Goal: Task Accomplishment & Management: Use online tool/utility

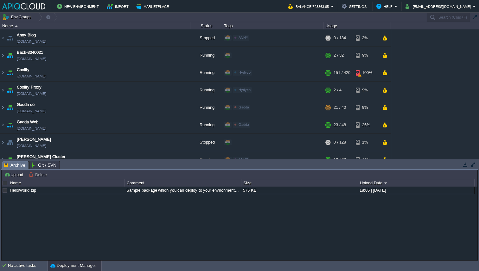
click at [465, 165] on button "button" at bounding box center [465, 165] width 6 height 6
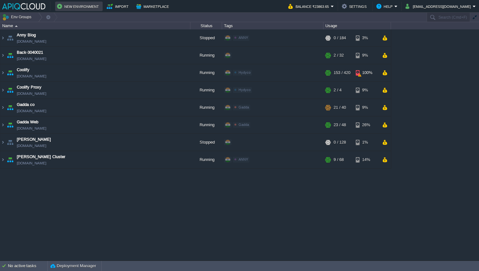
click at [81, 9] on button "New Environment" at bounding box center [79, 7] width 44 height 8
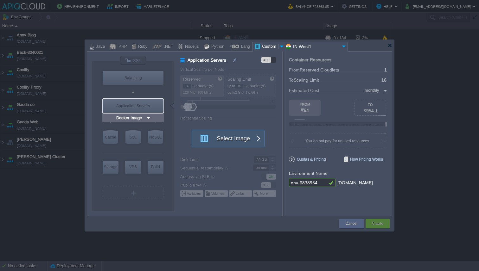
click at [147, 119] on img at bounding box center [148, 118] width 5 height 6
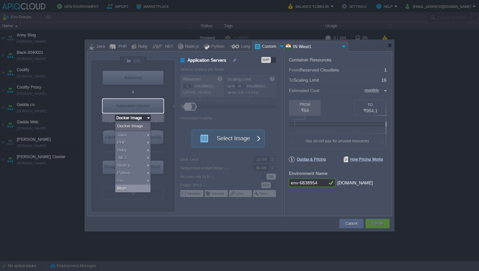
click at [135, 191] on div "More..." at bounding box center [132, 189] width 35 height 8
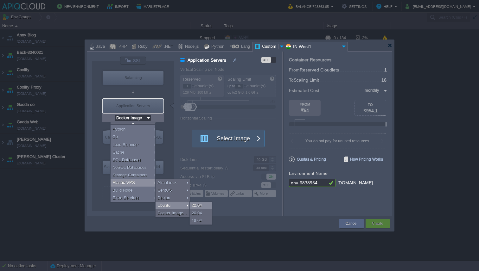
click at [194, 206] on div "22.04" at bounding box center [201, 206] width 22 height 8
type input "Elastic VPS"
type input "4"
type input "Ubuntu 22.04"
type input "22.04"
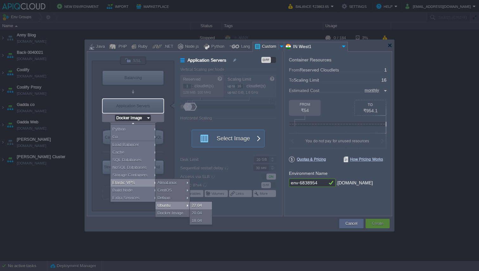
type input "Stateful"
type input "Ubuntu 22.04"
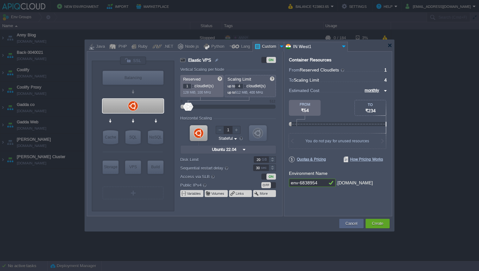
scroll to position [0, 0]
click at [268, 186] on div "OFF" at bounding box center [265, 185] width 9 height 6
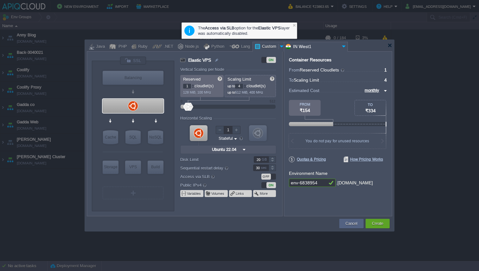
click at [259, 161] on input "20" at bounding box center [261, 159] width 15 height 7
drag, startPoint x: 206, startPoint y: 168, endPoint x: 211, endPoint y: 168, distance: 4.8
click at [211, 168] on div at bounding box center [212, 168] width 5 height 5
type input "40"
click at [272, 159] on div at bounding box center [271, 157] width 7 height 3
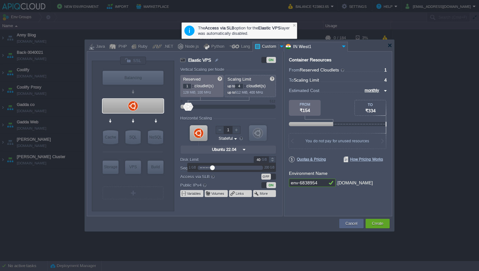
type input "Docker Image"
type input "32"
drag, startPoint x: 188, startPoint y: 110, endPoint x: 195, endPoint y: 110, distance: 7.0
click at [195, 110] on div at bounding box center [194, 107] width 9 height 8
type input "12"
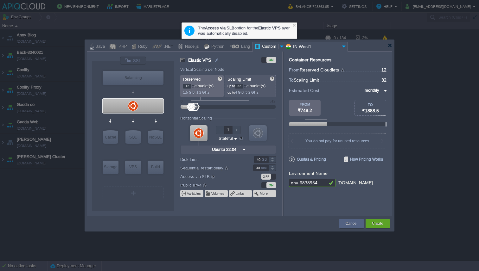
drag, startPoint x: 188, startPoint y: 108, endPoint x: 191, endPoint y: 108, distance: 3.5
click at [191, 108] on div at bounding box center [190, 107] width 9 height 8
click at [377, 226] on button "Create" at bounding box center [377, 224] width 11 height 6
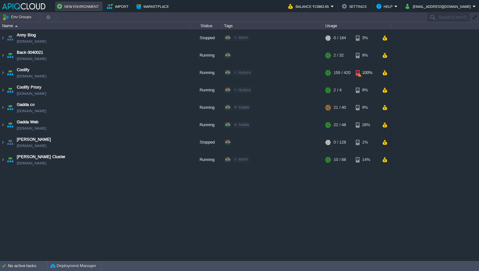
click at [76, 4] on button "New Environment" at bounding box center [79, 7] width 44 height 8
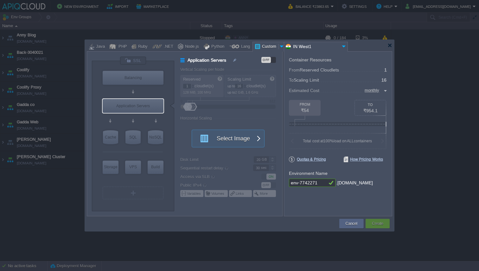
click at [143, 28] on div at bounding box center [239, 135] width 479 height 271
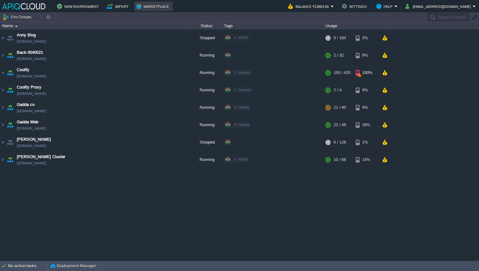
click at [157, 8] on button "Marketplace" at bounding box center [153, 7] width 35 height 8
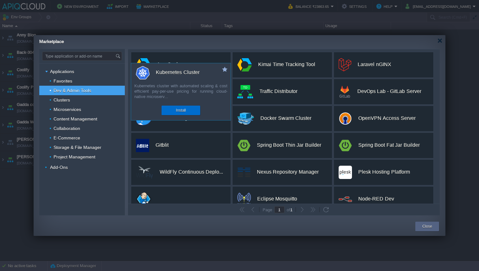
click at [178, 111] on button "Install" at bounding box center [181, 110] width 10 height 6
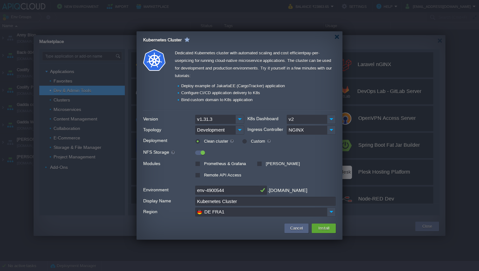
click at [260, 211] on input "DE FRA1" at bounding box center [261, 212] width 132 height 9
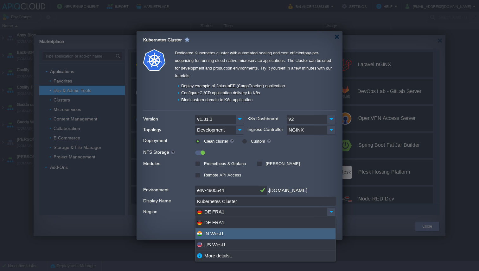
click at [255, 233] on div "IN West1" at bounding box center [265, 234] width 140 height 11
type input "IN West1"
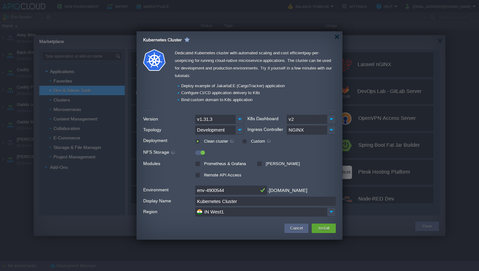
click at [202, 175] on label "Remote API Access" at bounding box center [221, 175] width 39 height 5
click at [198, 175] on input "Remote API Access" at bounding box center [197, 176] width 4 height 4
checkbox input "true"
click at [198, 166] on div "Prometheus & Grafana" at bounding box center [222, 163] width 54 height 7
click at [202, 165] on label "Prometheus & Grafana" at bounding box center [223, 163] width 43 height 5
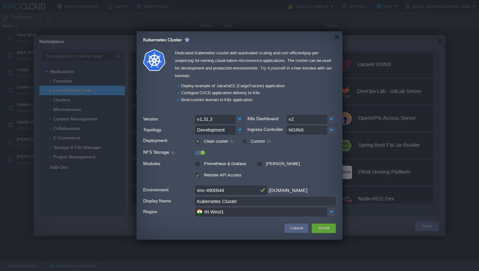
click at [198, 165] on input "Prometheus & Grafana" at bounding box center [197, 164] width 4 height 4
checkbox input "true"
click at [259, 163] on label "Jaeger Tracing Tools" at bounding box center [278, 167] width 43 height 12
click at [259, 163] on input "Jaeger Tracing Tools" at bounding box center [259, 164] width 4 height 4
checkbox input "true"
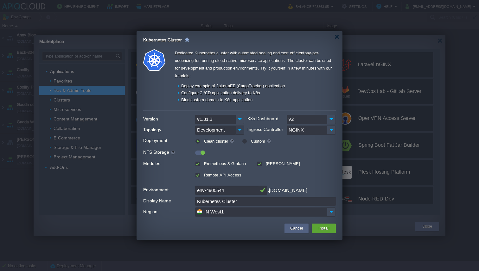
click at [240, 130] on img at bounding box center [239, 130] width 9 height 9
click at [331, 130] on img at bounding box center [331, 130] width 9 height 9
click at [324, 227] on button "Install" at bounding box center [323, 229] width 15 height 8
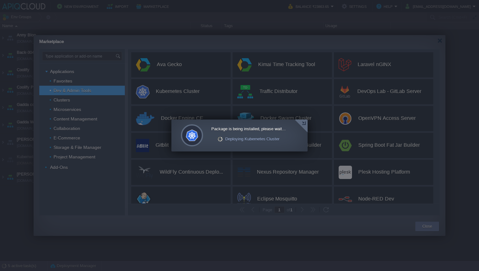
click at [304, 123] on div at bounding box center [300, 126] width 13 height 13
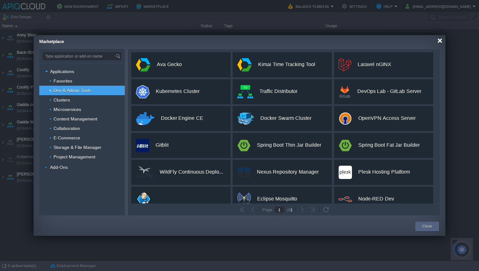
click at [441, 42] on div at bounding box center [439, 40] width 5 height 5
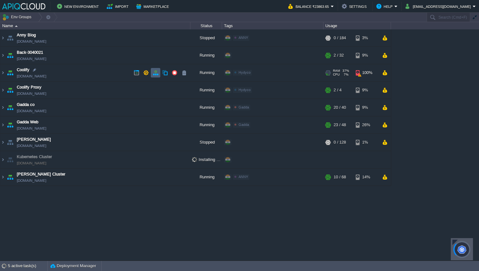
click at [157, 74] on button "button" at bounding box center [156, 73] width 6 height 6
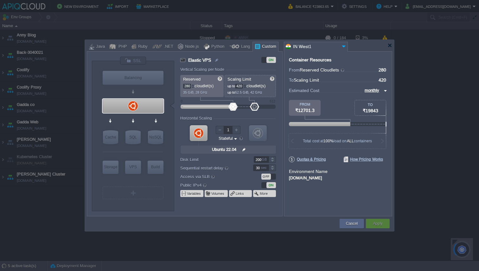
click at [261, 157] on input "200" at bounding box center [261, 159] width 15 height 7
drag, startPoint x: 259, startPoint y: 168, endPoint x: 310, endPoint y: 172, distance: 51.1
click at [308, 171] on body "New Environment Import Marketplace Bonus ₹0.00 Upgrade Account Balance ₹23863.6…" at bounding box center [239, 135] width 479 height 271
click at [302, 197] on div "Container Resources From Reserved Cloudlets ... = 280 not added To Scaling Limi…" at bounding box center [338, 133] width 108 height 165
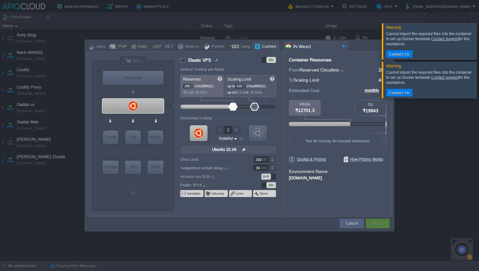
click at [425, 140] on div at bounding box center [239, 135] width 479 height 271
click at [348, 226] on button "Cancel" at bounding box center [352, 224] width 12 height 6
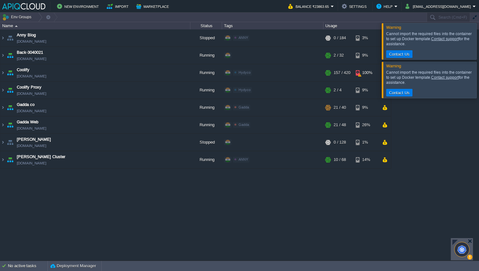
click at [478, 39] on div at bounding box center [486, 41] width 0 height 36
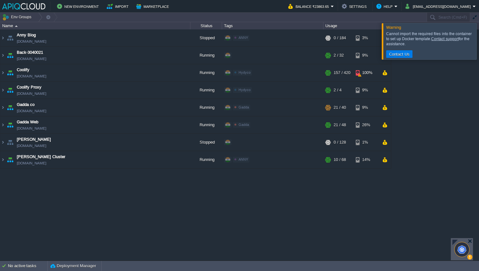
click at [478, 43] on div at bounding box center [486, 41] width 0 height 36
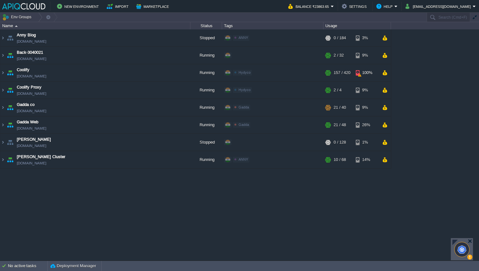
click at [459, 251] on div at bounding box center [461, 250] width 16 height 16
click at [465, 248] on div at bounding box center [461, 249] width 15 height 15
click at [465, 248] on div at bounding box center [461, 250] width 16 height 16
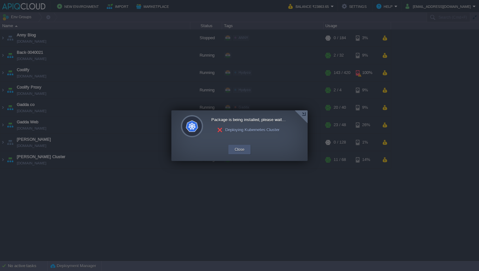
click at [241, 147] on button "Close" at bounding box center [240, 150] width 10 height 6
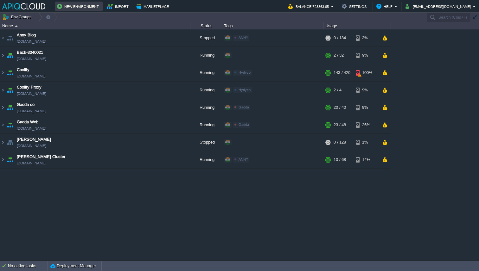
click at [70, 6] on button "New Environment" at bounding box center [79, 7] width 44 height 8
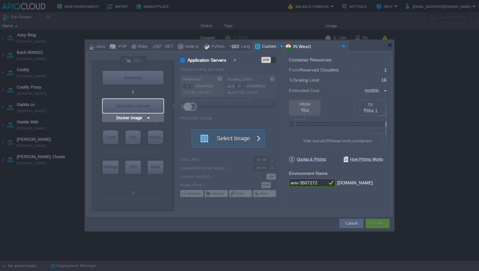
click at [148, 117] on img at bounding box center [148, 118] width 5 height 6
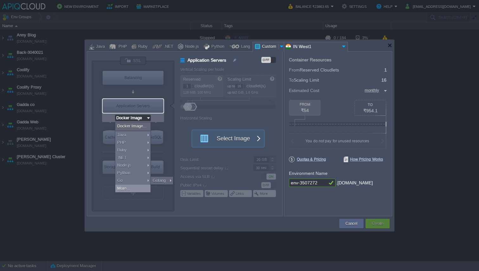
click at [137, 190] on div "More..." at bounding box center [132, 189] width 35 height 8
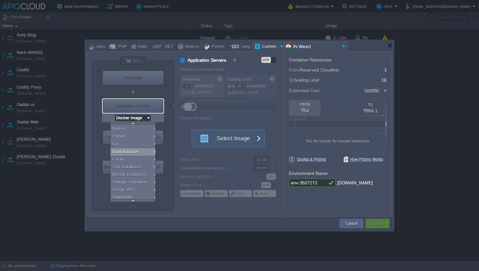
scroll to position [44, 0]
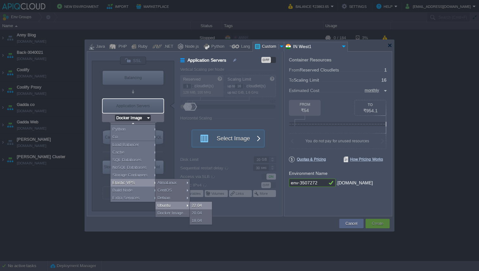
click at [202, 205] on div "22.04" at bounding box center [201, 206] width 22 height 8
type input "Elastic VPS"
type input "4"
type input "Ubuntu 22.04"
type input "22.04"
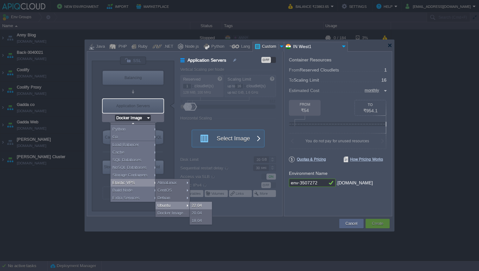
type input "Stateful"
type input "Ubuntu 22.04"
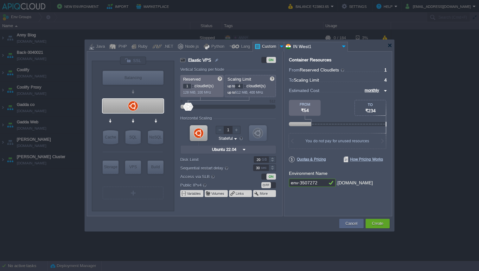
click at [268, 185] on div "OFF" at bounding box center [265, 185] width 9 height 6
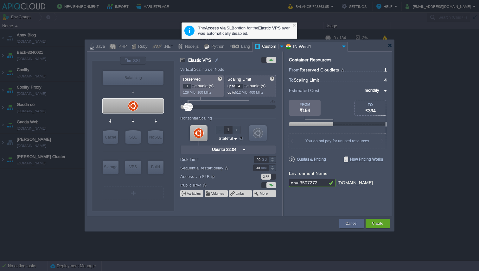
click at [261, 159] on input "20" at bounding box center [261, 159] width 15 height 7
drag, startPoint x: 191, startPoint y: 107, endPoint x: 194, endPoint y: 107, distance: 3.2
click at [194, 107] on div at bounding box center [193, 107] width 9 height 8
click at [195, 107] on div at bounding box center [195, 107] width 9 height 8
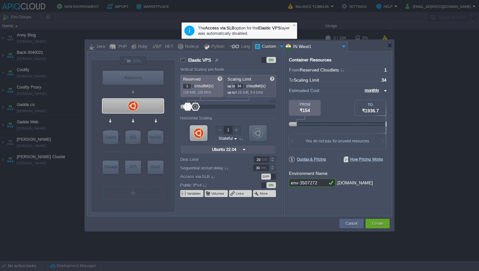
click at [246, 88] on div at bounding box center [244, 87] width 3 height 2
type input "32"
type input "8"
click at [190, 105] on div at bounding box center [189, 107] width 9 height 8
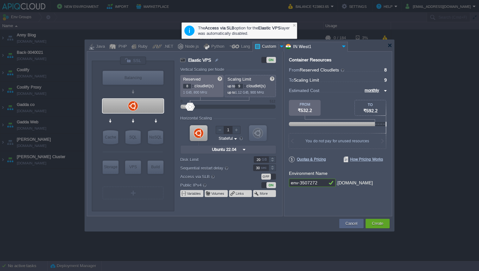
click at [190, 105] on div at bounding box center [190, 107] width 9 height 8
click at [195, 105] on div at bounding box center [195, 107] width 9 height 8
click at [246, 88] on div at bounding box center [244, 87] width 3 height 2
type input "32"
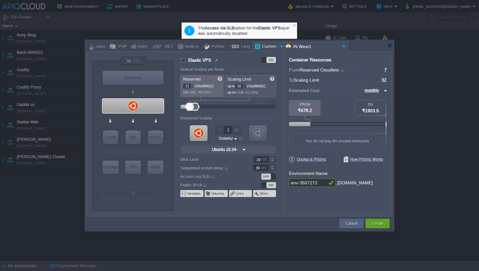
type input "12"
click at [191, 107] on div at bounding box center [190, 107] width 9 height 8
click at [385, 227] on div "Create" at bounding box center [377, 223] width 24 height 9
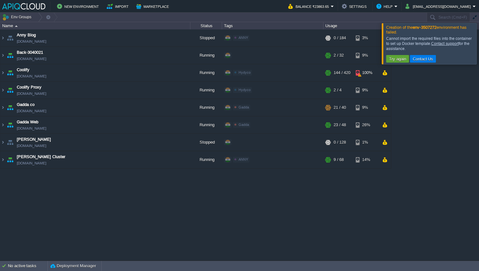
click at [478, 47] on div at bounding box center [486, 43] width 0 height 41
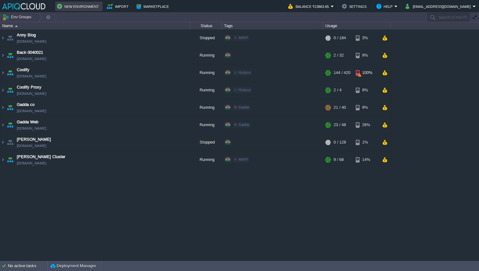
click at [75, 8] on button "New Environment" at bounding box center [79, 7] width 44 height 8
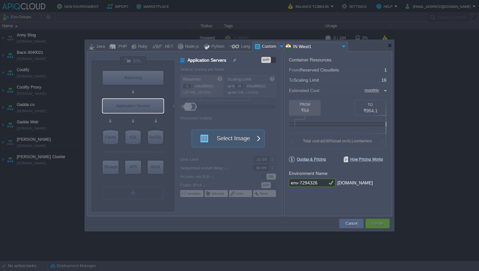
click at [147, 118] on div at bounding box center [133, 121] width 60 height 15
click at [144, 121] on input "Docker Image" at bounding box center [130, 118] width 31 height 6
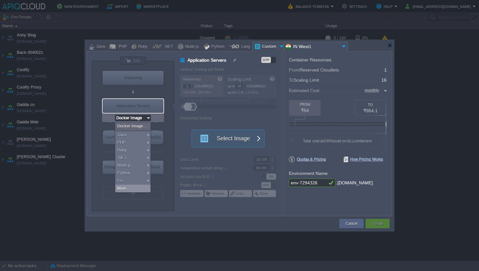
click at [142, 188] on div "More..." at bounding box center [132, 189] width 35 height 8
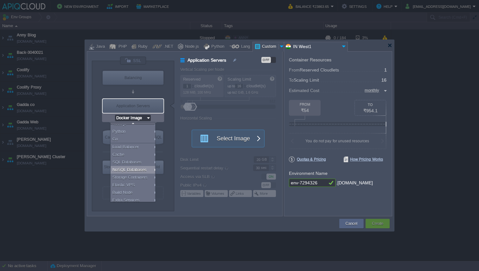
scroll to position [44, 0]
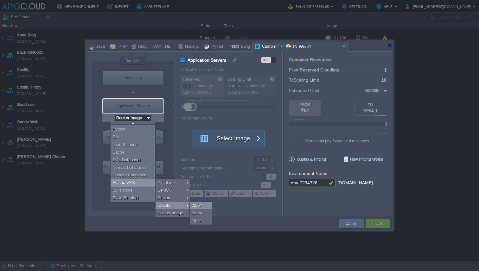
click at [193, 204] on div "22.04" at bounding box center [201, 206] width 22 height 8
type input "Elastic VPS"
type input "4"
type input "Ubuntu 22.04"
type input "22.04"
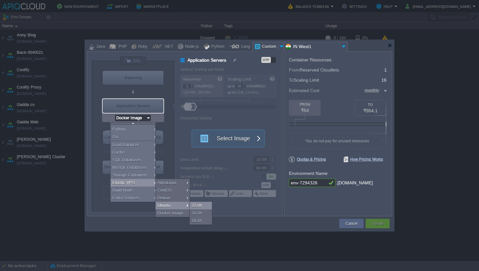
type input "Stateful"
type input "Ubuntu 22.04"
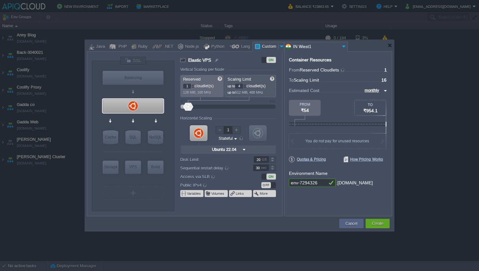
scroll to position [0, 0]
type input "512"
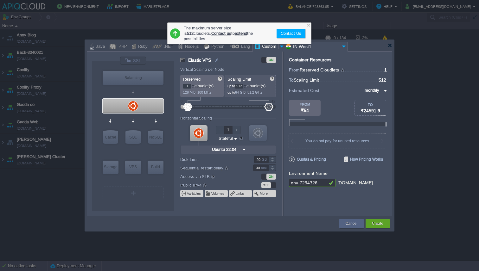
drag, startPoint x: 189, startPoint y: 106, endPoint x: 277, endPoint y: 103, distance: 88.1
click at [277, 103] on form "Vertical Scaling per Node Reserved 1 cloudlet(s) 128 MiB, 100 MHz Scaling Limit…" at bounding box center [231, 141] width 102 height 149
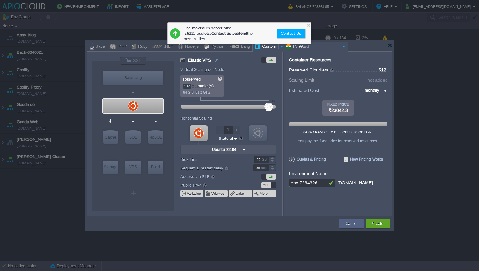
drag, startPoint x: 186, startPoint y: 109, endPoint x: 282, endPoint y: 111, distance: 96.6
click at [282, 111] on div "VM Balancing VM VPS VM Cache VM SQL VM NoSQL VM Storage VM VPS VM Build VM Ubun…" at bounding box center [239, 133] width 305 height 165
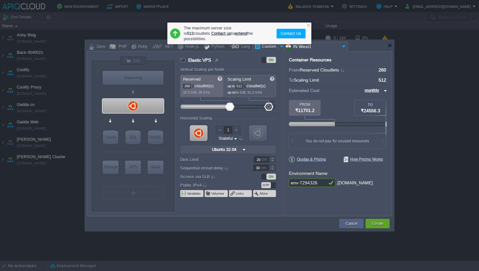
type input "258"
drag, startPoint x: 269, startPoint y: 108, endPoint x: 230, endPoint y: 110, distance: 39.3
click at [230, 110] on div at bounding box center [227, 107] width 81 height 7
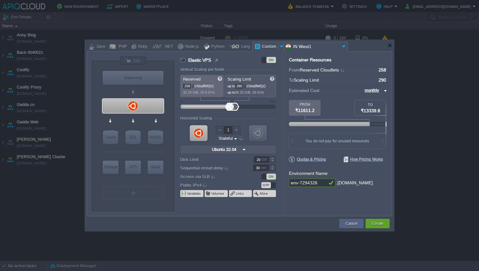
type input "278"
drag, startPoint x: 268, startPoint y: 106, endPoint x: 232, endPoint y: 107, distance: 35.2
click at [232, 107] on div at bounding box center [232, 107] width 9 height 8
click at [391, 46] on div at bounding box center [389, 45] width 5 height 5
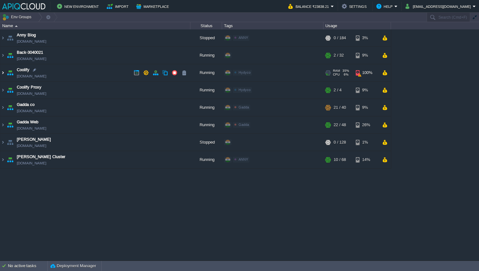
click at [3, 73] on img at bounding box center [2, 72] width 5 height 17
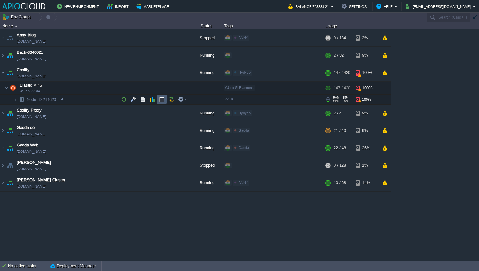
click at [164, 100] on button "button" at bounding box center [162, 100] width 6 height 6
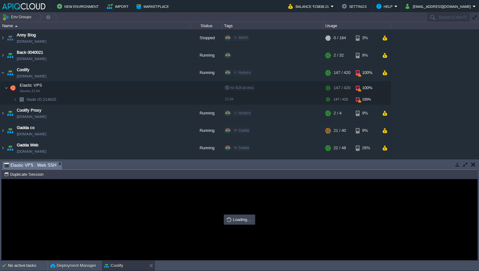
type input "#000000"
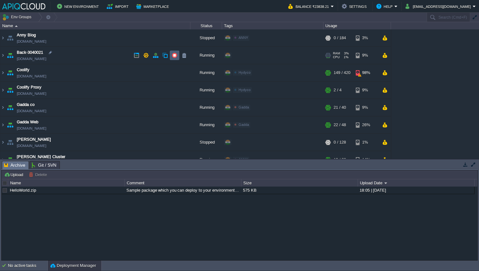
click at [176, 54] on button "button" at bounding box center [175, 56] width 6 height 6
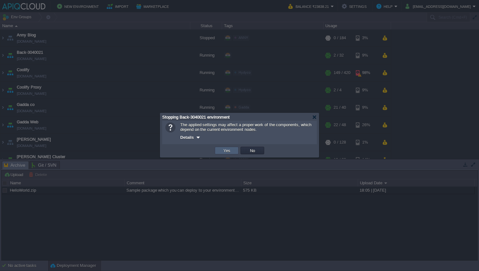
click at [232, 153] on td "Yes" at bounding box center [227, 151] width 24 height 8
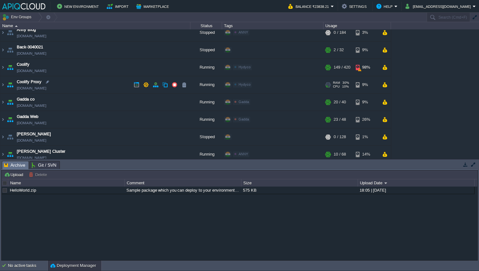
scroll to position [10, 0]
